Goal: Task Accomplishment & Management: Use online tool/utility

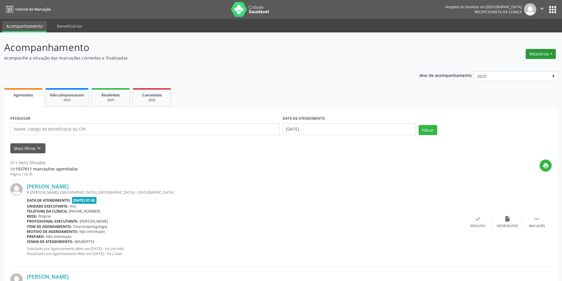
click at [546, 55] on button "Relatórios" at bounding box center [541, 54] width 30 height 10
click at [519, 67] on link "Agendamentos" at bounding box center [524, 67] width 63 height 8
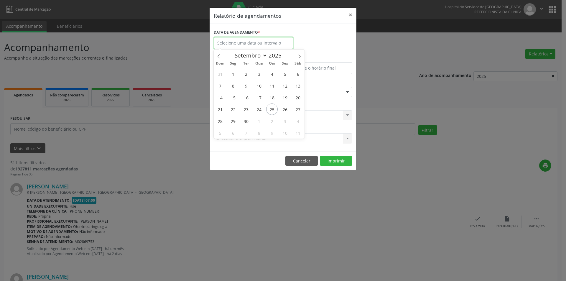
click at [260, 45] on body "Central de Marcação Hospital do Servidor do [GEOGRAPHIC_DATA] Recepcionista da …" at bounding box center [283, 140] width 566 height 281
drag, startPoint x: 272, startPoint y: 111, endPoint x: 299, endPoint y: 116, distance: 27.8
click at [299, 116] on div "31 1 2 3 4 5 6 7 8 9 10 11 12 13 14 15 16 17 18 19 20 21 22 23 24 25 26 27 28 2…" at bounding box center [259, 103] width 91 height 71
click at [299, 57] on icon at bounding box center [300, 56] width 4 height 4
select select "9"
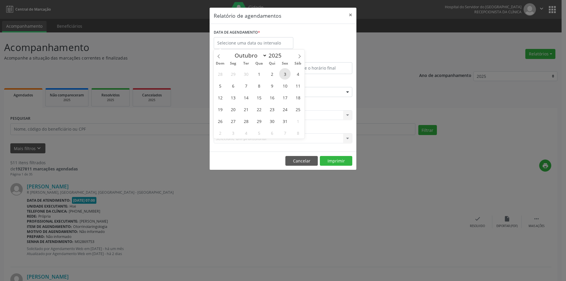
drag, startPoint x: 259, startPoint y: 76, endPoint x: 286, endPoint y: 76, distance: 26.6
click at [286, 76] on div "28 29 30 1 2 3 4 5 6 7 8 9 10 11 12 13 14 15 16 17 18 19 20 21 22 23 24 25 26 2…" at bounding box center [259, 103] width 91 height 71
click at [261, 74] on span "1" at bounding box center [259, 74] width 12 height 12
type input "[DATE]"
click at [261, 74] on span "1" at bounding box center [259, 74] width 12 height 12
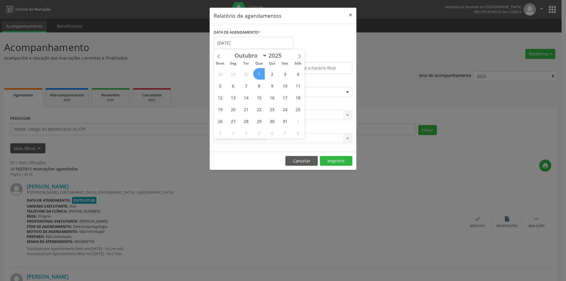
select select "9"
click at [221, 43] on input "[DATE]" at bounding box center [254, 43] width 80 height 12
click at [261, 76] on span "1" at bounding box center [259, 74] width 12 height 12
type input "[DATE]"
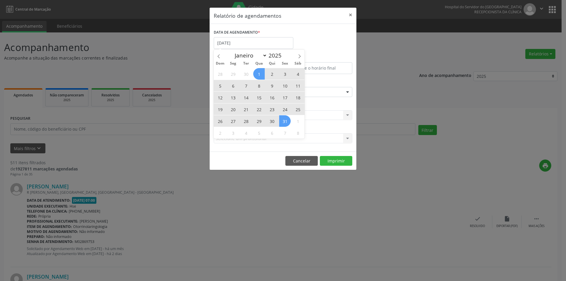
drag, startPoint x: 263, startPoint y: 76, endPoint x: 285, endPoint y: 124, distance: 53.3
click at [285, 124] on div "28 29 30 1 2 3 4 5 6 7 8 9 10 11 12 13 14 15 16 17 18 19 20 21 22 23 24 25 26 2…" at bounding box center [259, 103] width 91 height 71
select select "9"
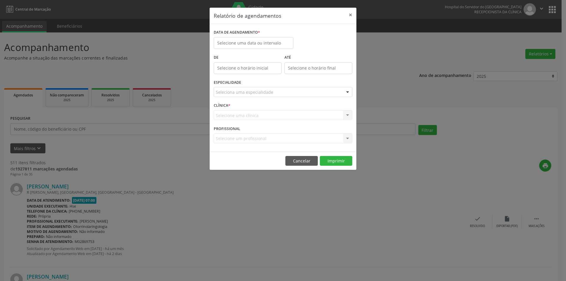
click at [323, 127] on div "PROFISSIONAL Selecione um profissional Nenhum resultado encontrado para: " " Nã…" at bounding box center [283, 135] width 142 height 23
click at [255, 46] on input "text" at bounding box center [254, 43] width 80 height 12
drag, startPoint x: 261, startPoint y: 76, endPoint x: 287, endPoint y: 81, distance: 26.5
click at [287, 81] on div "28 29 30 1 2 3 4 5 6 7 8 9 10 11 12 13 14 15 16 17 18 19 20 21 22 23 24 25 26 2…" at bounding box center [259, 103] width 91 height 71
click at [260, 76] on span "1" at bounding box center [259, 74] width 12 height 12
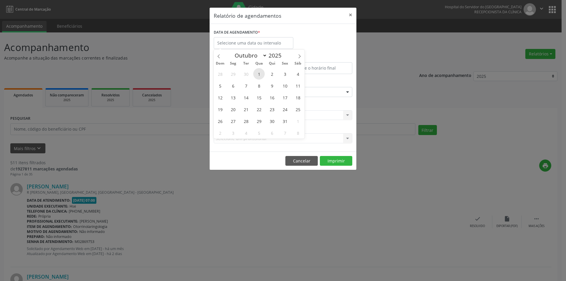
type input "[DATE]"
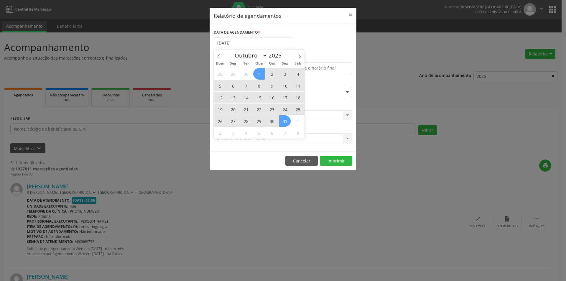
drag, startPoint x: 260, startPoint y: 75, endPoint x: 290, endPoint y: 125, distance: 58.0
click at [290, 125] on div "28 29 30 1 2 3 4 5 6 7 8 9 10 11 12 13 14 15 16 17 18 19 20 21 22 23 24 25 26 2…" at bounding box center [259, 103] width 91 height 71
click at [288, 123] on span "31" at bounding box center [285, 121] width 12 height 12
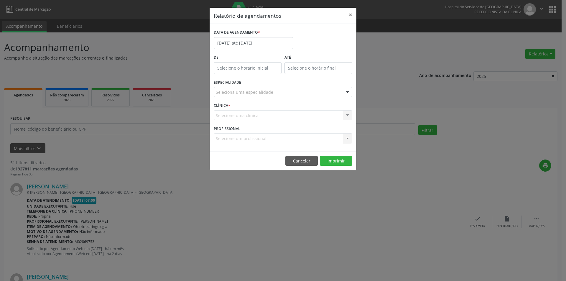
click at [341, 92] on div "Seleciona uma especialidade" at bounding box center [283, 92] width 139 height 10
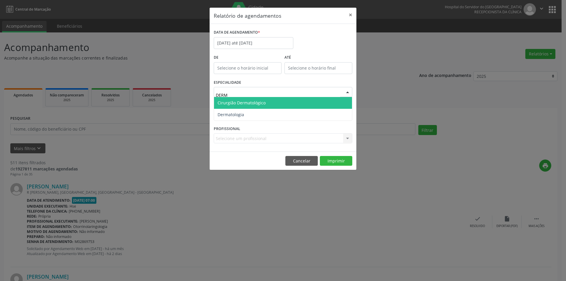
type input "DERMA"
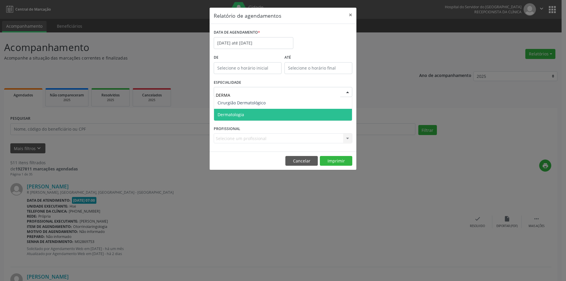
click at [286, 112] on span "Dermatologia" at bounding box center [283, 115] width 138 height 12
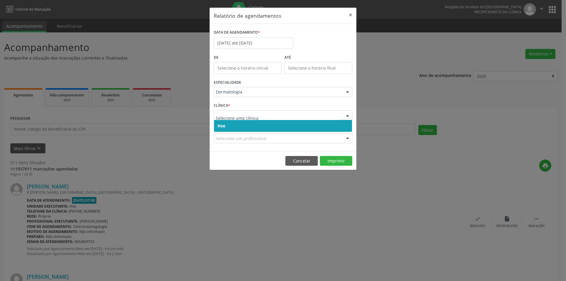
click at [321, 126] on span "Hse" at bounding box center [283, 126] width 138 height 12
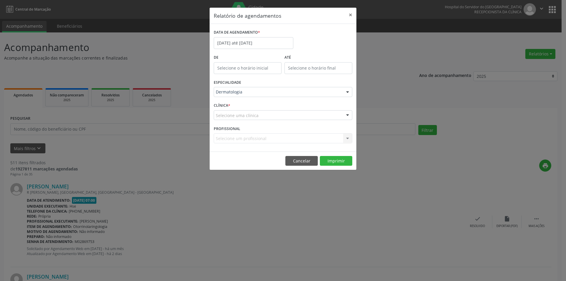
drag, startPoint x: 328, startPoint y: 113, endPoint x: 327, endPoint y: 120, distance: 7.5
click at [328, 113] on div "Selecione uma clínica" at bounding box center [283, 115] width 139 height 10
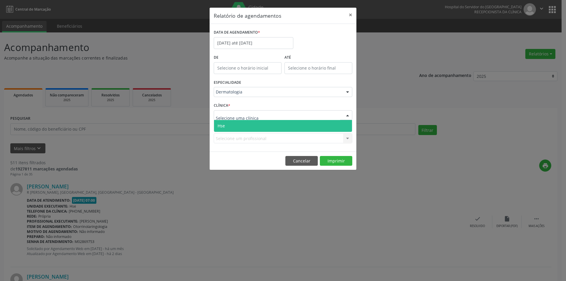
click at [325, 123] on span "Hse" at bounding box center [283, 126] width 138 height 12
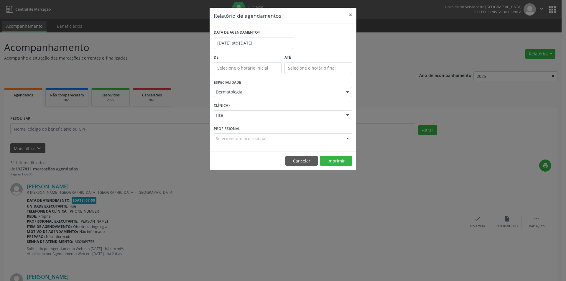
click at [311, 136] on div "Selecione um profissional" at bounding box center [283, 138] width 139 height 10
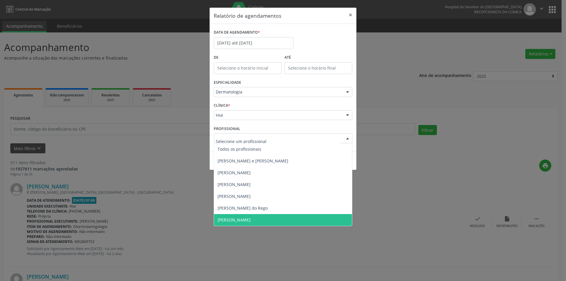
click at [251, 218] on span "[PERSON_NAME]" at bounding box center [234, 220] width 33 height 6
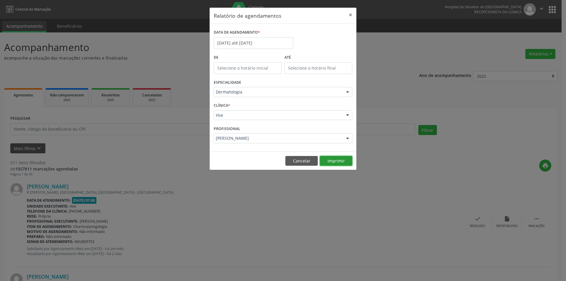
click at [338, 160] on button "Imprimir" at bounding box center [336, 161] width 32 height 10
click at [303, 161] on button "Cancelar" at bounding box center [302, 161] width 32 height 10
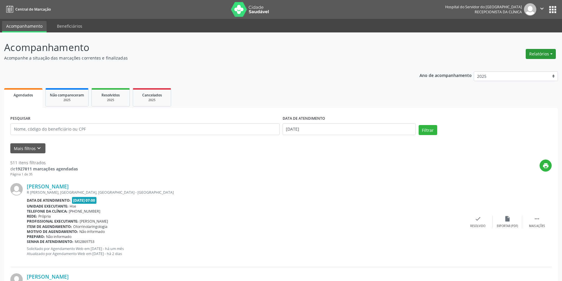
drag, startPoint x: 549, startPoint y: 49, endPoint x: 548, endPoint y: 52, distance: 3.3
click at [549, 50] on div "Relatórios Agendamentos Procedimentos realizados" at bounding box center [541, 54] width 34 height 14
click at [547, 53] on button "Relatórios" at bounding box center [541, 54] width 30 height 10
click at [523, 65] on link "Agendamentos" at bounding box center [524, 67] width 63 height 8
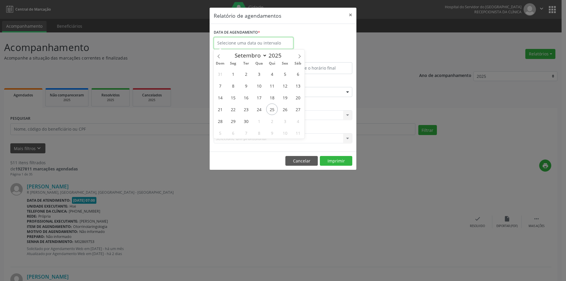
click at [252, 40] on input "text" at bounding box center [254, 43] width 80 height 12
click at [275, 111] on span "25" at bounding box center [272, 110] width 12 height 12
type input "[DATE]"
click at [276, 111] on span "25" at bounding box center [272, 110] width 12 height 12
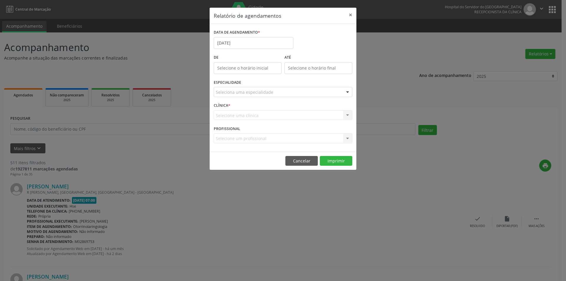
click at [310, 93] on div "Seleciona uma especialidade" at bounding box center [283, 92] width 139 height 10
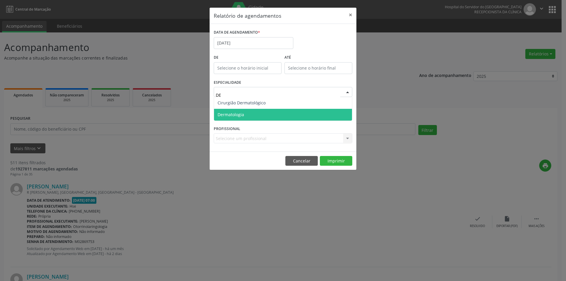
type input "DER"
click at [288, 113] on span "Dermatologia" at bounding box center [283, 115] width 138 height 12
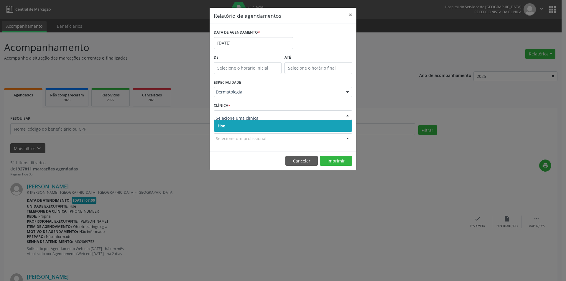
click at [321, 124] on span "Hse" at bounding box center [283, 126] width 138 height 12
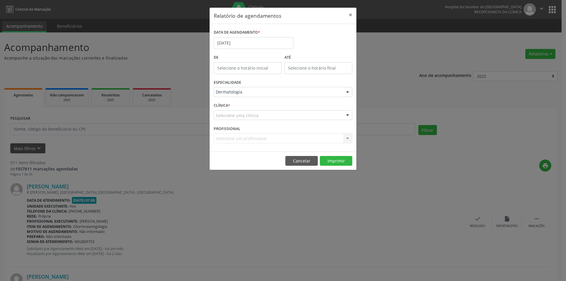
click at [323, 114] on div "Selecione uma clínica" at bounding box center [283, 115] width 139 height 10
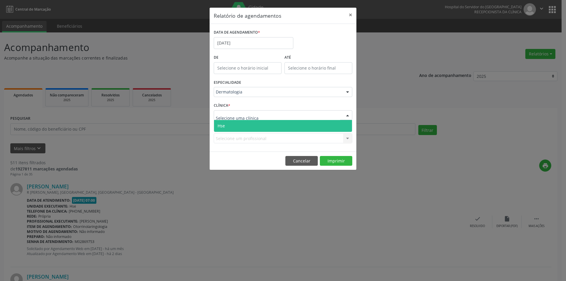
click at [317, 124] on span "Hse" at bounding box center [283, 126] width 138 height 12
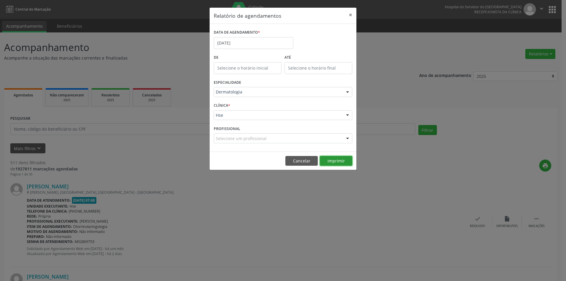
click at [342, 158] on button "Imprimir" at bounding box center [336, 161] width 32 height 10
click at [353, 14] on button "×" at bounding box center [351, 15] width 12 height 14
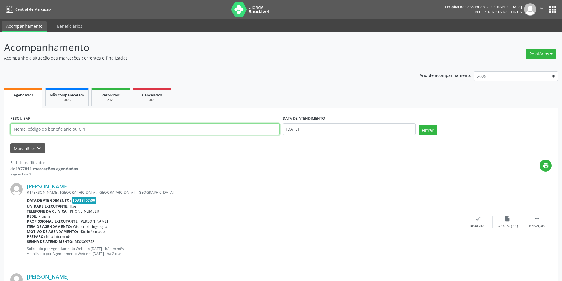
drag, startPoint x: 112, startPoint y: 129, endPoint x: 114, endPoint y: 125, distance: 4.2
click at [112, 128] on input "text" at bounding box center [144, 129] width 269 height 12
type input "[PERSON_NAME]"
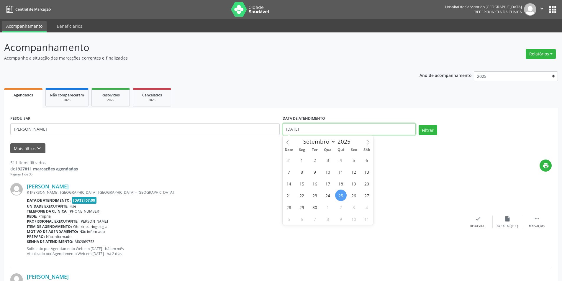
drag, startPoint x: 309, startPoint y: 130, endPoint x: 186, endPoint y: 117, distance: 123.9
click at [186, 117] on div "PESQUISAR [PERSON_NAME] DATA DE ATENDIMENTO [DATE] Filtrar" at bounding box center [281, 126] width 544 height 25
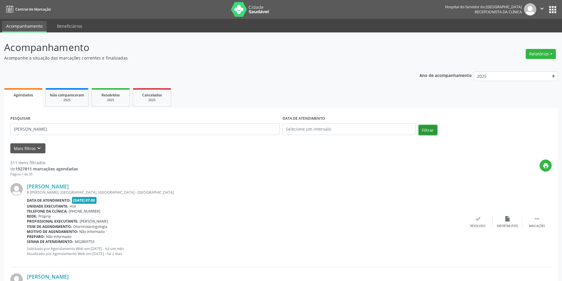
click at [431, 128] on button "Filtrar" at bounding box center [428, 130] width 19 height 10
drag, startPoint x: 87, startPoint y: 134, endPoint x: 4, endPoint y: 94, distance: 91.6
click at [2, 94] on div "Acompanhamento Acompanhe a situação das marcações correntes e finalizadas Relat…" at bounding box center [281, 244] width 562 height 425
click at [548, 51] on button "Relatórios" at bounding box center [541, 54] width 30 height 10
click at [532, 68] on link "Agendamentos" at bounding box center [524, 67] width 63 height 8
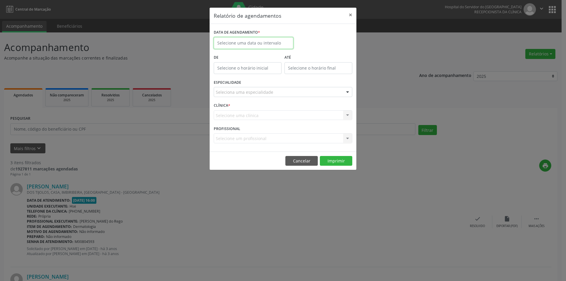
click at [265, 48] on body "Central de Marcação Hospital do Servidor do [GEOGRAPHIC_DATA] Recepcionista da …" at bounding box center [283, 140] width 566 height 281
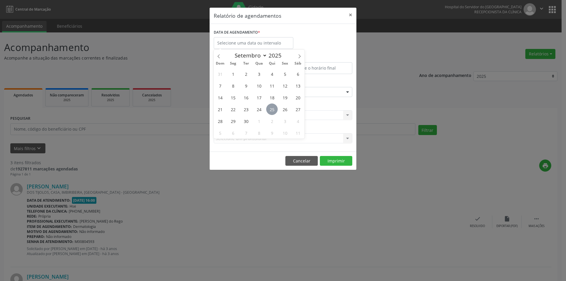
click at [273, 109] on span "25" at bounding box center [272, 110] width 12 height 12
type input "[DATE]"
click at [273, 109] on span "25" at bounding box center [272, 110] width 12 height 12
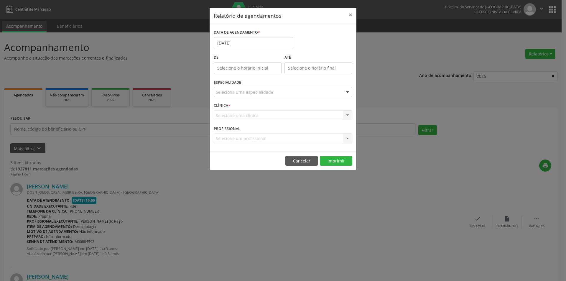
drag, startPoint x: 330, startPoint y: 95, endPoint x: 331, endPoint y: 99, distance: 3.9
click at [331, 95] on div "Seleciona uma especialidade" at bounding box center [283, 92] width 139 height 10
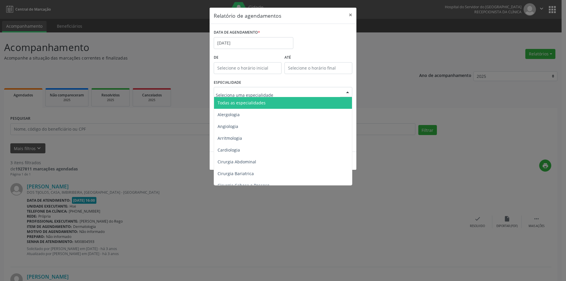
click at [326, 105] on span "Todas as especialidades" at bounding box center [283, 103] width 139 height 12
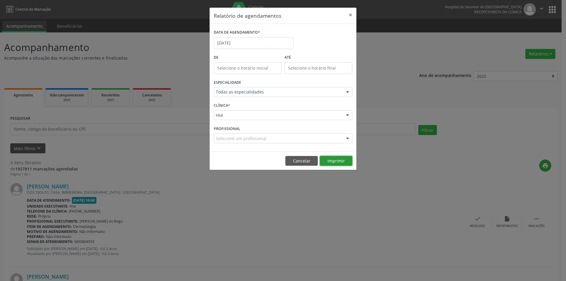
click at [340, 162] on button "Imprimir" at bounding box center [336, 161] width 32 height 10
